Goal: Task Accomplishment & Management: Manage account settings

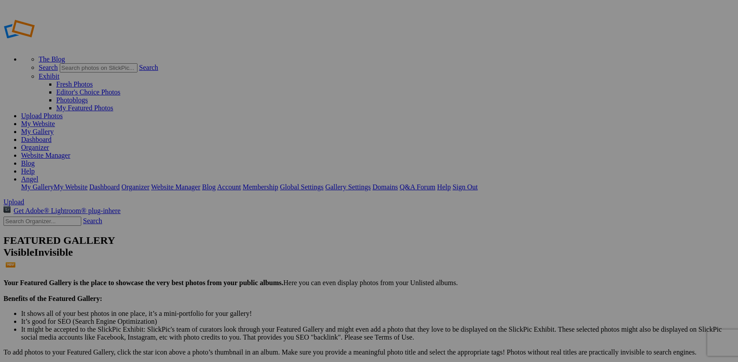
type input "2025 Scavenger [PERSON_NAME] Personal Folders"
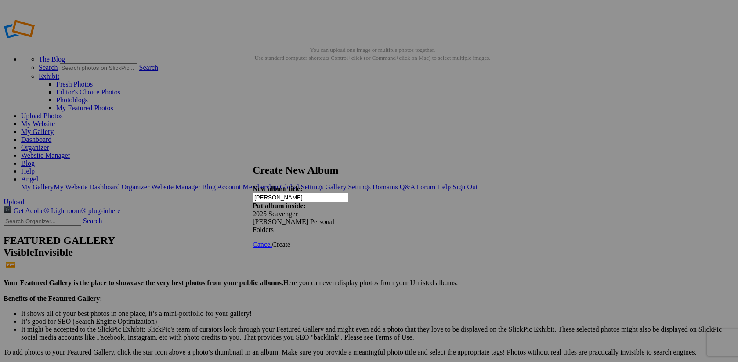
type input "[PERSON_NAME]"
click at [290, 241] on span "Create" at bounding box center [281, 244] width 18 height 7
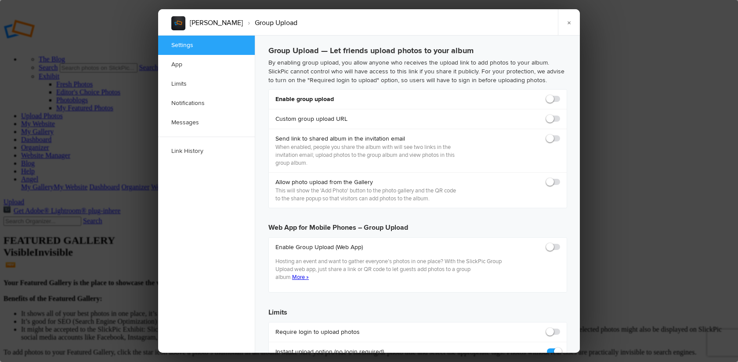
checkbox input "true"
click at [560, 95] on span at bounding box center [560, 95] width 0 height 0
click at [560, 95] on input "checkbox" at bounding box center [560, 94] width 0 height 0
checkbox input "true"
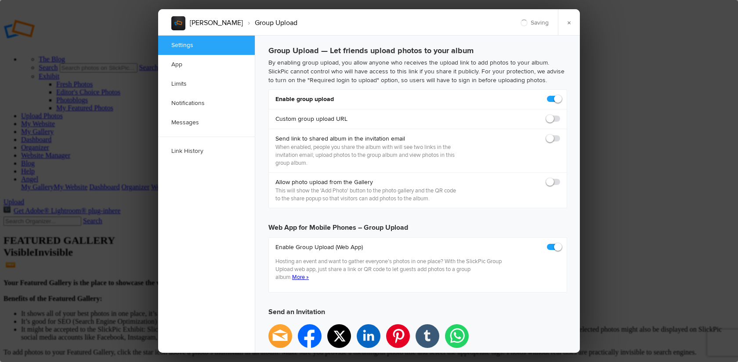
click at [560, 134] on span at bounding box center [560, 134] width 0 height 0
click at [560, 134] on input "checkbox" at bounding box center [560, 134] width 0 height 0
checkbox input "true"
click at [560, 178] on span at bounding box center [560, 178] width 0 height 0
click at [560, 178] on input "checkbox" at bounding box center [560, 178] width 0 height 0
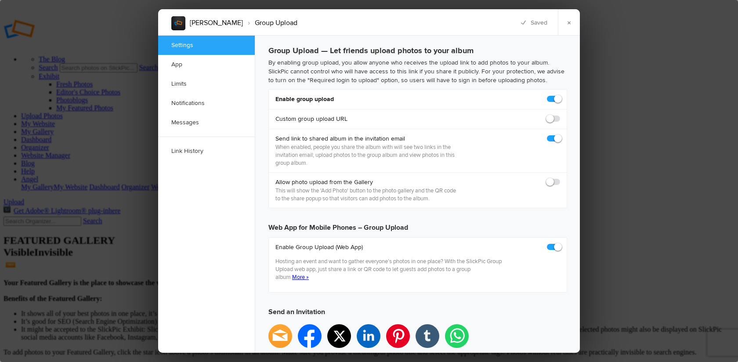
checkbox input "true"
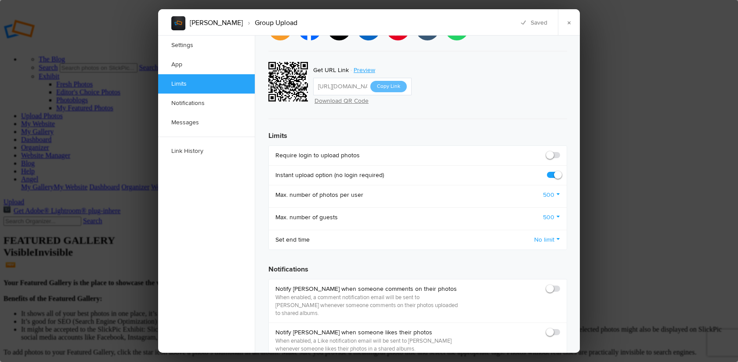
scroll to position [308, 0]
click at [560, 151] on span at bounding box center [560, 151] width 0 height 0
click at [560, 150] on input "checkbox" at bounding box center [560, 150] width 0 height 0
checkbox input "true"
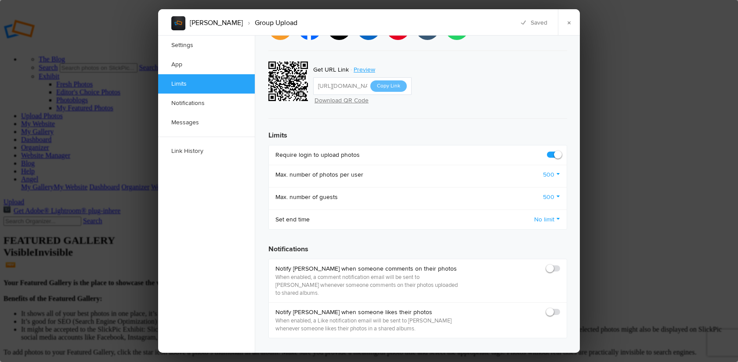
click at [560, 265] on span at bounding box center [560, 265] width 0 height 0
click at [560, 264] on input "checkbox" at bounding box center [560, 264] width 0 height 0
checkbox input "true"
click at [560, 308] on span at bounding box center [560, 308] width 0 height 0
click at [560, 308] on input "checkbox" at bounding box center [560, 308] width 0 height 0
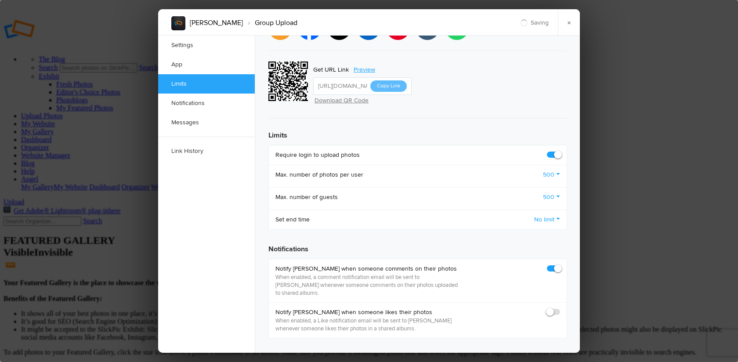
checkbox input "true"
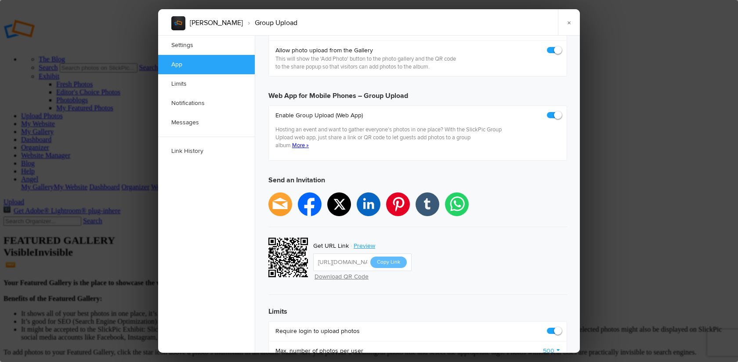
scroll to position [185, 0]
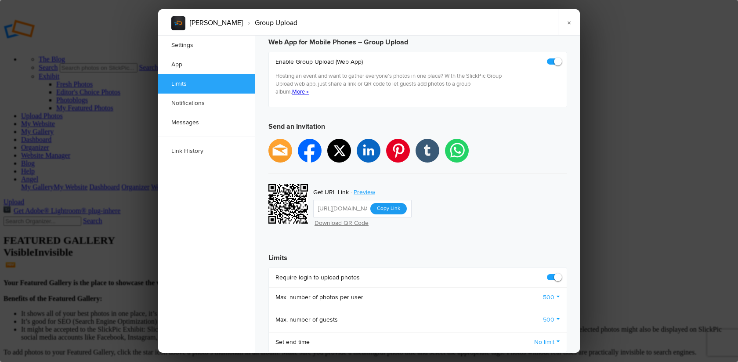
click at [390, 203] on button "Copy Link" at bounding box center [388, 208] width 36 height 11
click at [570, 21] on link "×" at bounding box center [569, 22] width 22 height 26
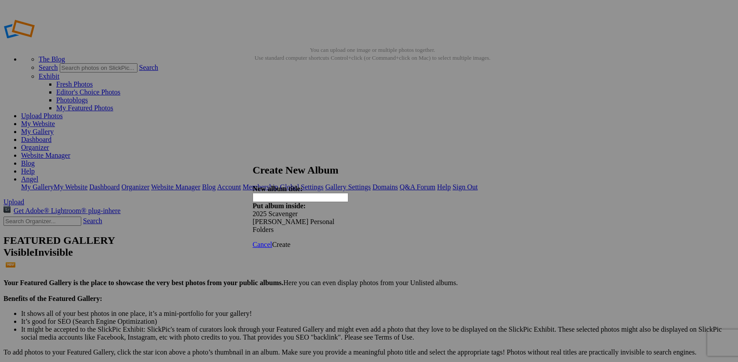
click at [282, 185] on div "New album title: Put album inside: 2025 Scavenger Hunt Personal Folders" at bounding box center [369, 209] width 233 height 49
click at [279, 193] on input "text" at bounding box center [301, 197] width 96 height 9
type input "[PERSON_NAME]"
click at [290, 241] on span "Create" at bounding box center [281, 244] width 18 height 7
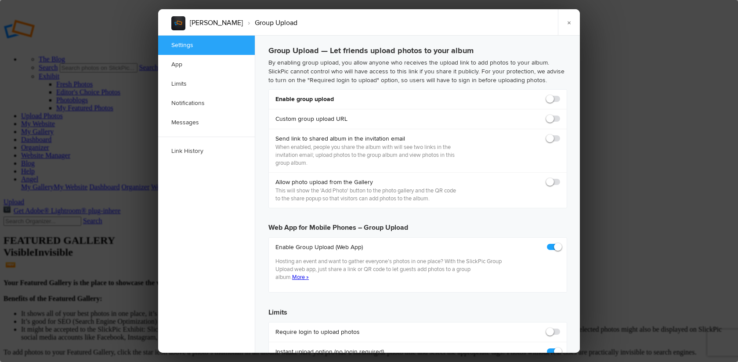
checkbox input "true"
click at [560, 95] on span at bounding box center [560, 95] width 0 height 0
click at [560, 95] on input "checkbox" at bounding box center [560, 94] width 0 height 0
checkbox input "true"
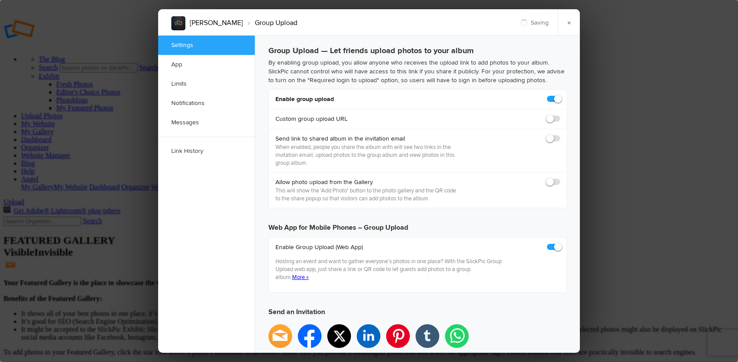
click at [560, 134] on span at bounding box center [560, 134] width 0 height 0
click at [560, 134] on input "checkbox" at bounding box center [560, 134] width 0 height 0
checkbox input "false"
type input "https://slickpic.us/18327322xZYM"
click at [560, 178] on span at bounding box center [560, 178] width 0 height 0
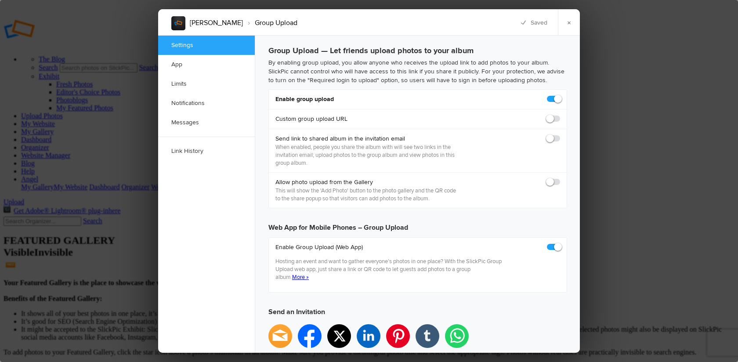
click at [560, 178] on input "checkbox" at bounding box center [560, 178] width 0 height 0
checkbox input "true"
click at [560, 134] on span at bounding box center [560, 134] width 0 height 0
click at [560, 134] on input "checkbox" at bounding box center [560, 134] width 0 height 0
checkbox input "true"
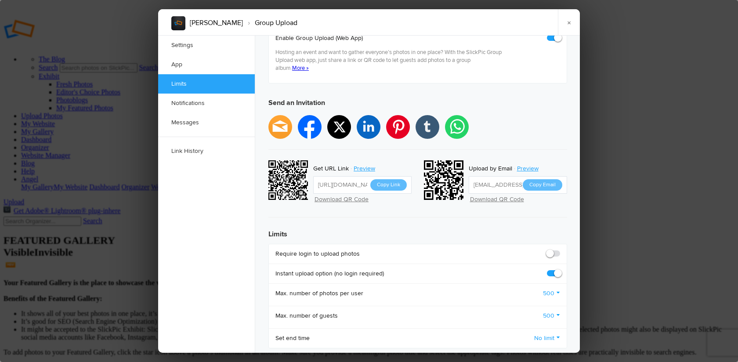
scroll to position [298, 0]
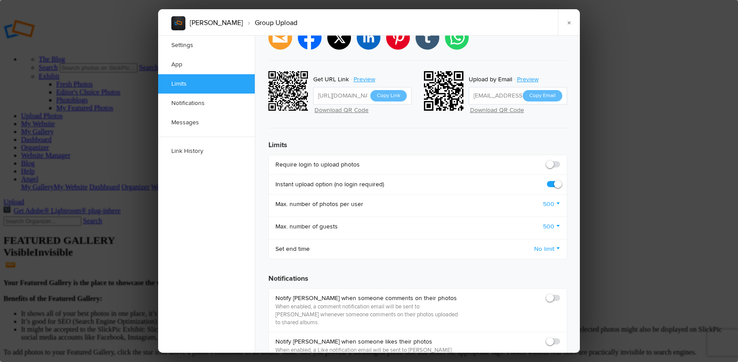
click at [560, 160] on span at bounding box center [560, 160] width 0 height 0
click at [560, 160] on input "checkbox" at bounding box center [560, 160] width 0 height 0
checkbox input "true"
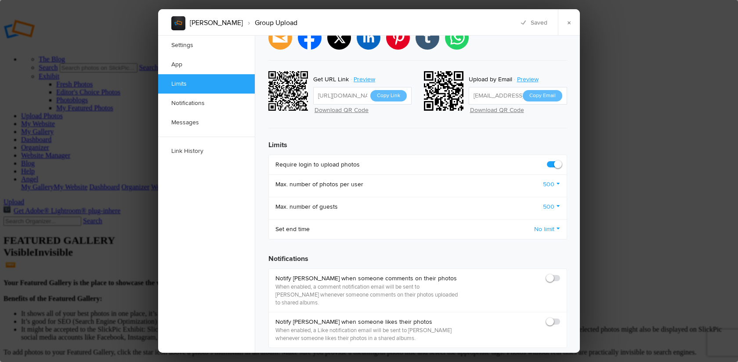
click at [560, 274] on span at bounding box center [560, 274] width 0 height 0
click at [560, 274] on input "checkbox" at bounding box center [560, 274] width 0 height 0
checkbox input "true"
click at [560, 318] on span at bounding box center [560, 318] width 0 height 0
click at [560, 317] on input "checkbox" at bounding box center [560, 317] width 0 height 0
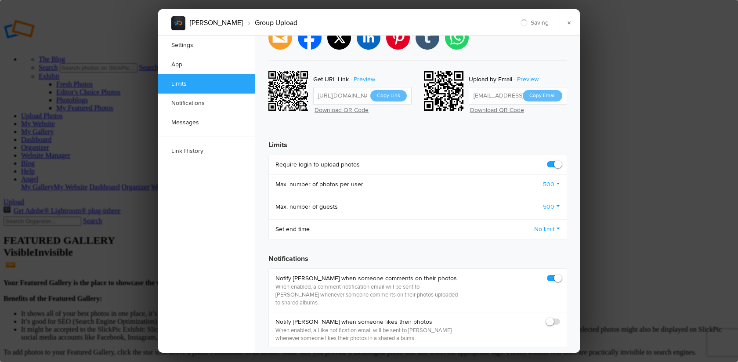
checkbox input "true"
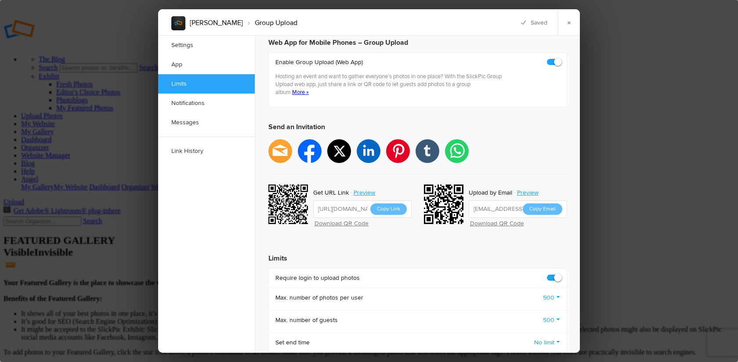
scroll to position [184, 0]
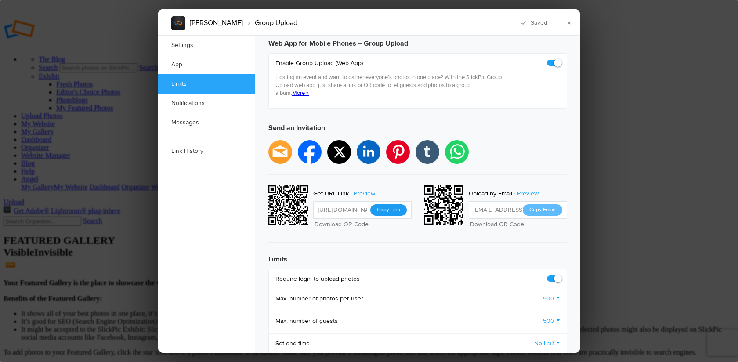
click at [390, 204] on button "Copy Link" at bounding box center [388, 209] width 36 height 11
click at [568, 23] on link "×" at bounding box center [569, 22] width 22 height 26
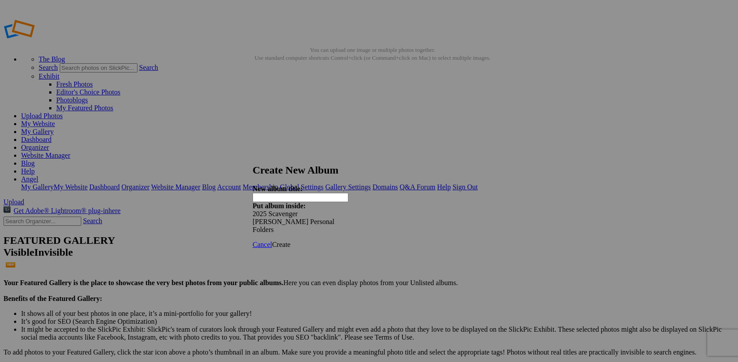
click at [294, 193] on input "text" at bounding box center [301, 197] width 96 height 9
type input "[PERSON_NAME]"
click at [290, 241] on span "Create" at bounding box center [281, 244] width 18 height 7
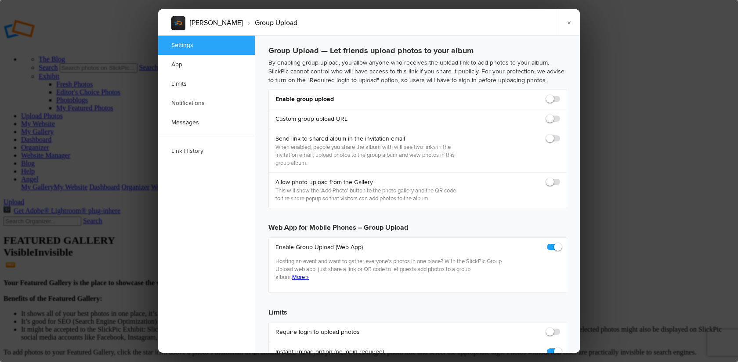
checkbox input "true"
click at [560, 95] on span at bounding box center [560, 95] width 0 height 0
click at [560, 95] on input "checkbox" at bounding box center [560, 94] width 0 height 0
checkbox input "true"
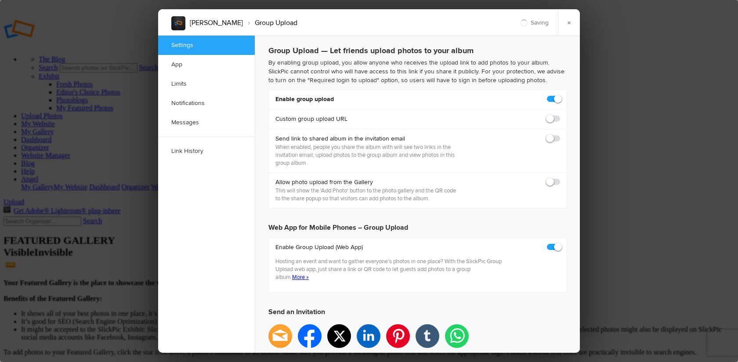
click at [560, 134] on span at bounding box center [560, 134] width 0 height 0
click at [560, 134] on input "checkbox" at bounding box center [560, 134] width 0 height 0
checkbox input "false"
type input "https://slickpic.us/18327350Z5Mm"
click at [560, 178] on span at bounding box center [560, 178] width 0 height 0
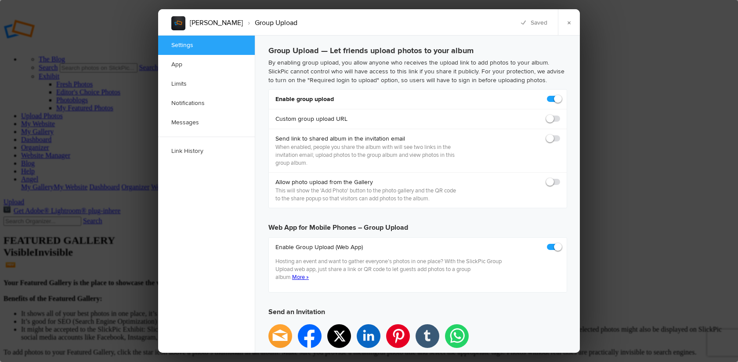
click at [560, 178] on input "checkbox" at bounding box center [560, 178] width 0 height 0
checkbox input "true"
click at [560, 134] on span at bounding box center [560, 134] width 0 height 0
click at [560, 134] on input "checkbox" at bounding box center [560, 134] width 0 height 0
checkbox input "true"
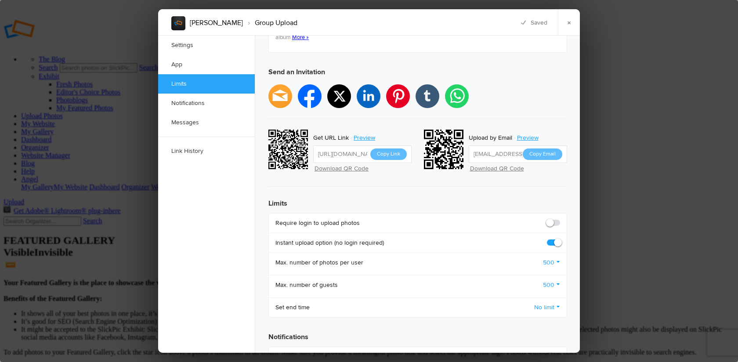
scroll to position [247, 0]
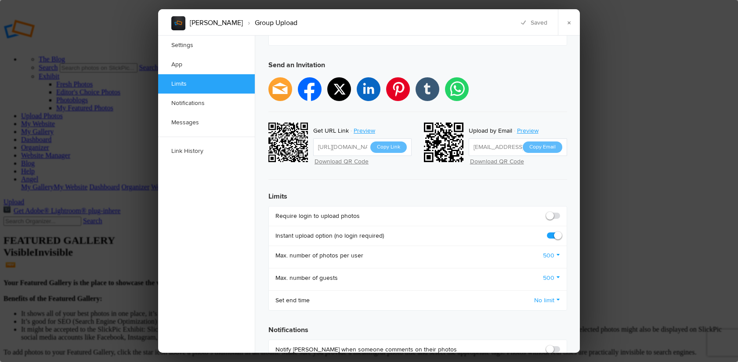
click at [560, 212] on span at bounding box center [560, 212] width 0 height 0
click at [560, 211] on input "checkbox" at bounding box center [560, 211] width 0 height 0
checkbox input "true"
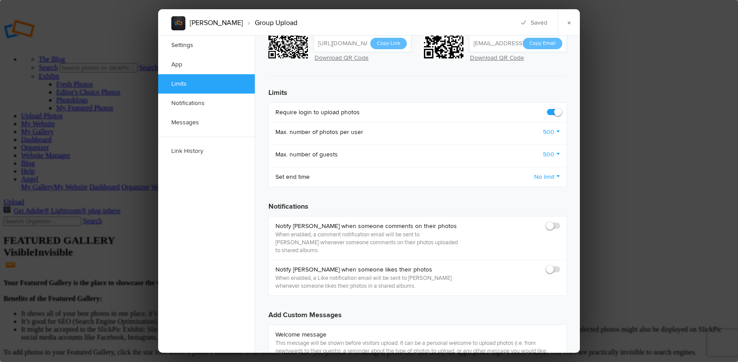
scroll to position [355, 0]
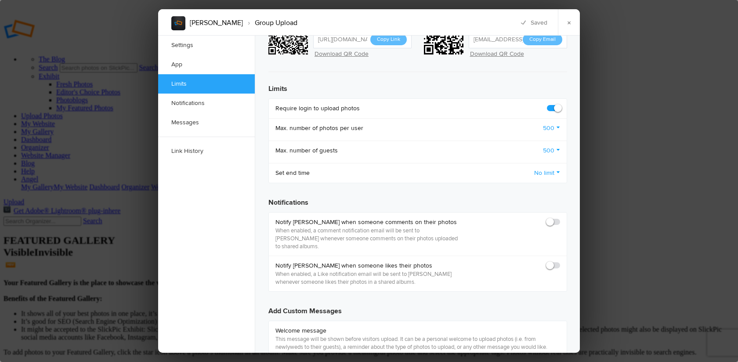
click at [560, 218] on span at bounding box center [560, 218] width 0 height 0
click at [560, 218] on input "checkbox" at bounding box center [560, 218] width 0 height 0
checkbox input "true"
click at [560, 261] on span at bounding box center [560, 261] width 0 height 0
click at [560, 261] on input "checkbox" at bounding box center [560, 261] width 0 height 0
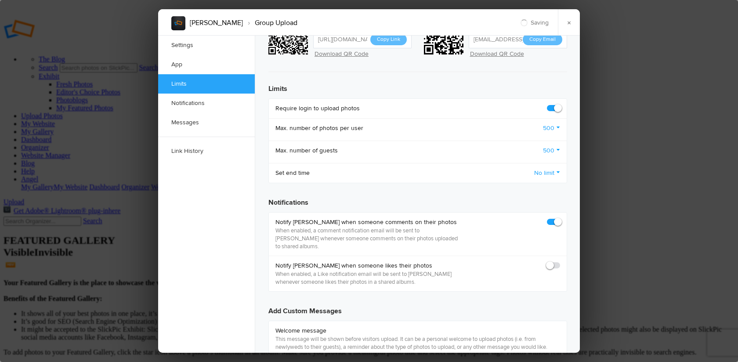
checkbox input "true"
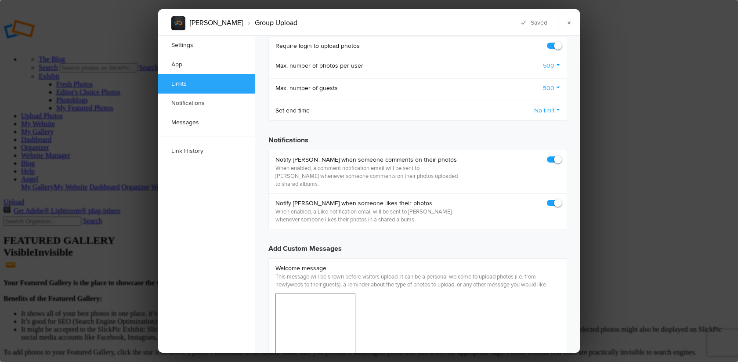
scroll to position [231, 0]
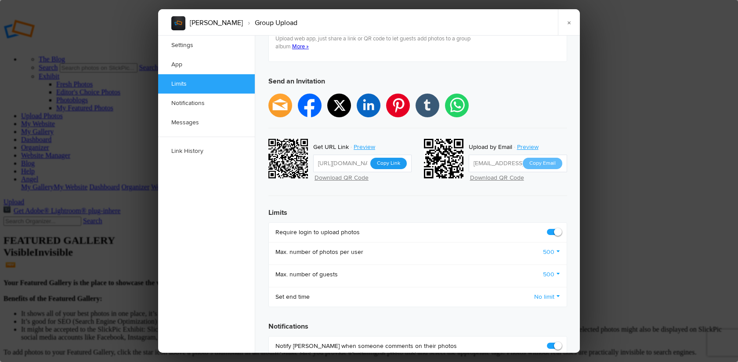
click at [391, 158] on button "Copy Link" at bounding box center [388, 163] width 36 height 11
click at [571, 21] on link "×" at bounding box center [569, 22] width 22 height 26
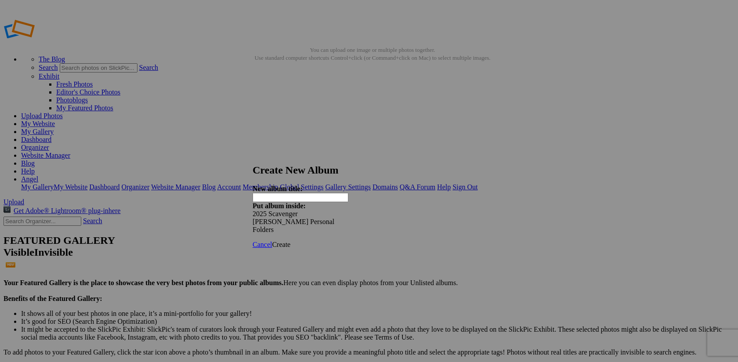
click at [283, 193] on input "text" at bounding box center [301, 197] width 96 height 9
type input "[PERSON_NAME]"
click at [290, 241] on span "Create" at bounding box center [281, 244] width 18 height 7
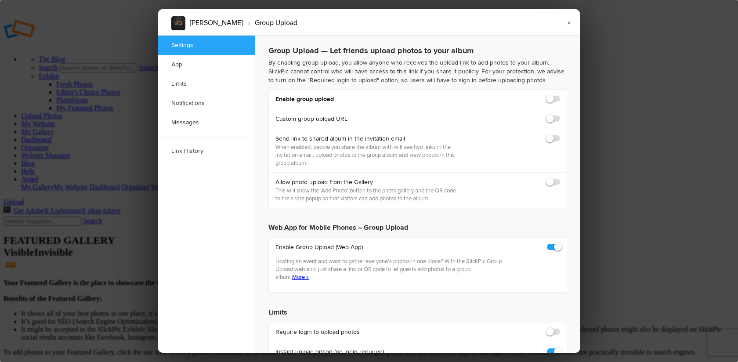
checkbox input "true"
click at [560, 95] on span at bounding box center [560, 95] width 0 height 0
click at [560, 95] on input "checkbox" at bounding box center [560, 94] width 0 height 0
checkbox input "true"
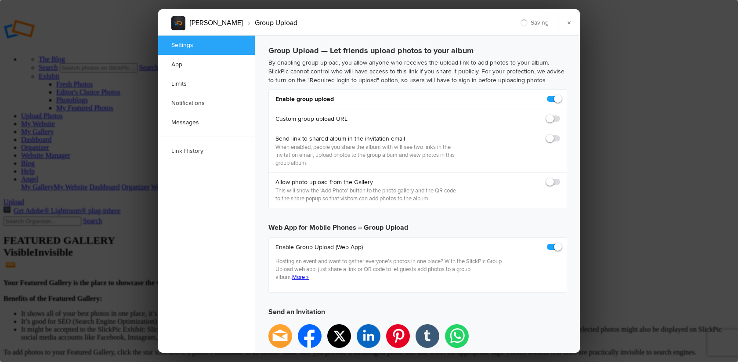
click at [560, 134] on span at bounding box center [560, 134] width 0 height 0
click at [560, 134] on input "checkbox" at bounding box center [560, 134] width 0 height 0
checkbox input "false"
type input "[URL][DOMAIN_NAME]"
click at [560, 178] on span at bounding box center [560, 178] width 0 height 0
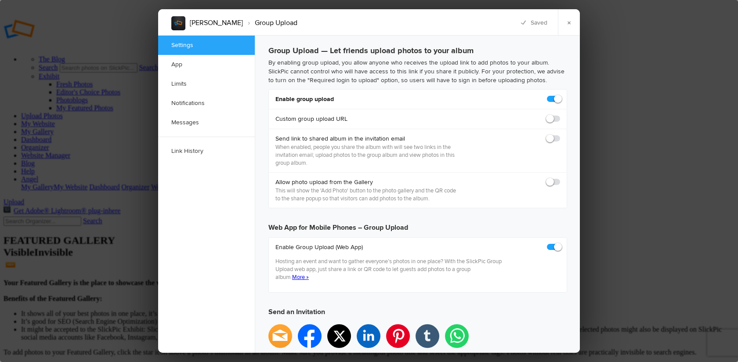
click at [560, 178] on input "checkbox" at bounding box center [560, 178] width 0 height 0
checkbox input "true"
click at [560, 134] on span at bounding box center [560, 134] width 0 height 0
click at [560, 134] on input "checkbox" at bounding box center [560, 134] width 0 height 0
checkbox input "true"
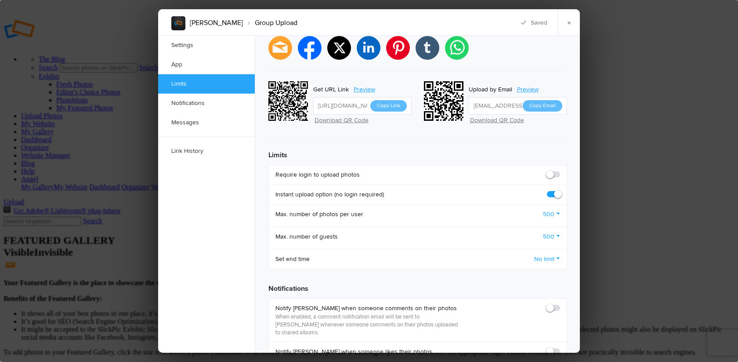
scroll to position [333, 0]
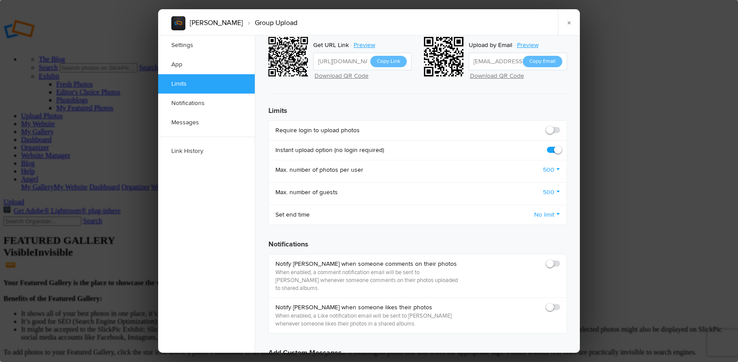
click at [560, 126] on span at bounding box center [560, 126] width 0 height 0
click at [560, 126] on input "checkbox" at bounding box center [560, 126] width 0 height 0
checkbox input "true"
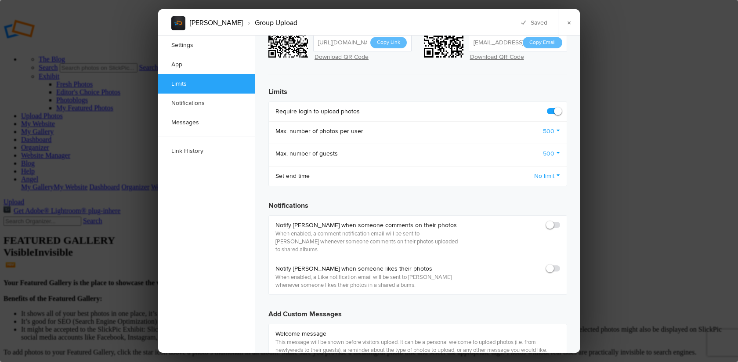
scroll to position [365, 0]
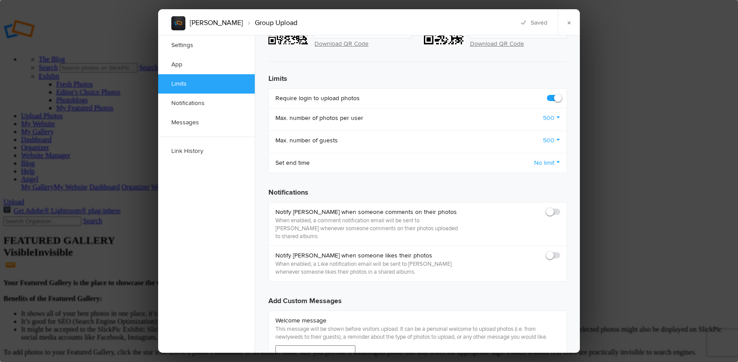
click at [560, 208] on span at bounding box center [560, 208] width 0 height 0
click at [560, 207] on input "checkbox" at bounding box center [560, 207] width 0 height 0
checkbox input "true"
click at [560, 251] on span at bounding box center [560, 251] width 0 height 0
click at [560, 251] on input "checkbox" at bounding box center [560, 251] width 0 height 0
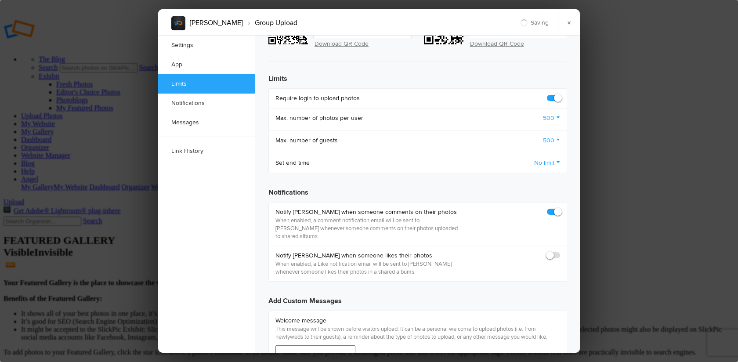
checkbox input "true"
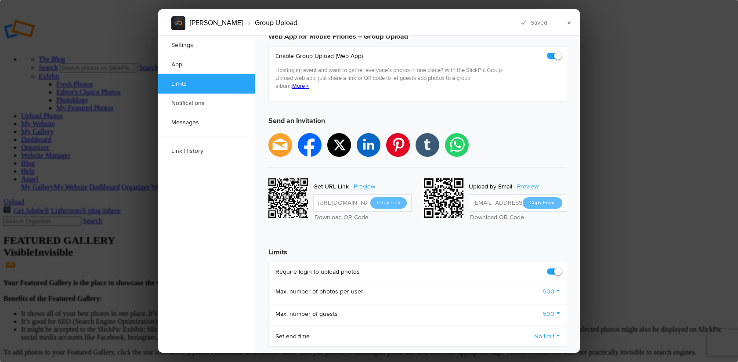
scroll to position [189, 0]
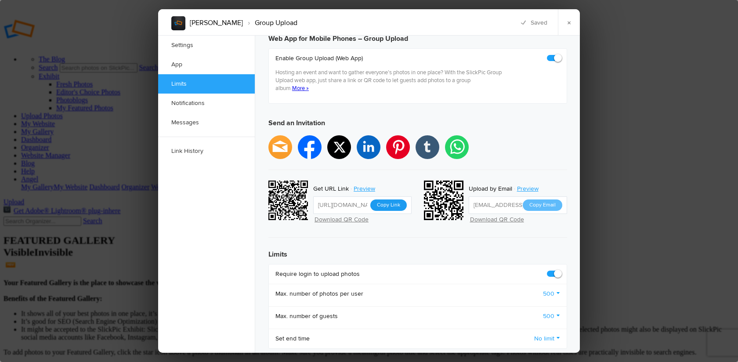
click at [392, 199] on button "Copy Link" at bounding box center [388, 204] width 36 height 11
click at [569, 24] on link "×" at bounding box center [569, 22] width 22 height 26
